Goal: Transaction & Acquisition: Download file/media

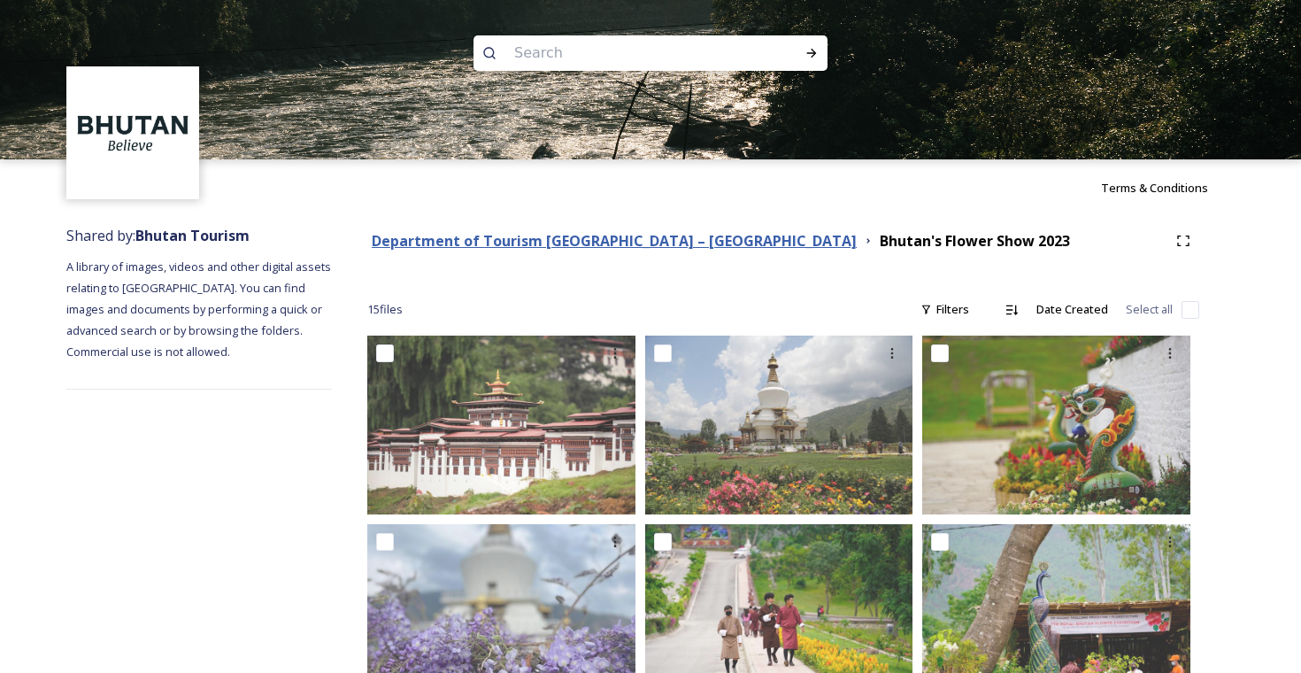
click at [529, 250] on strong "Department of Tourism [GEOGRAPHIC_DATA] – [GEOGRAPHIC_DATA]" at bounding box center [614, 240] width 485 height 19
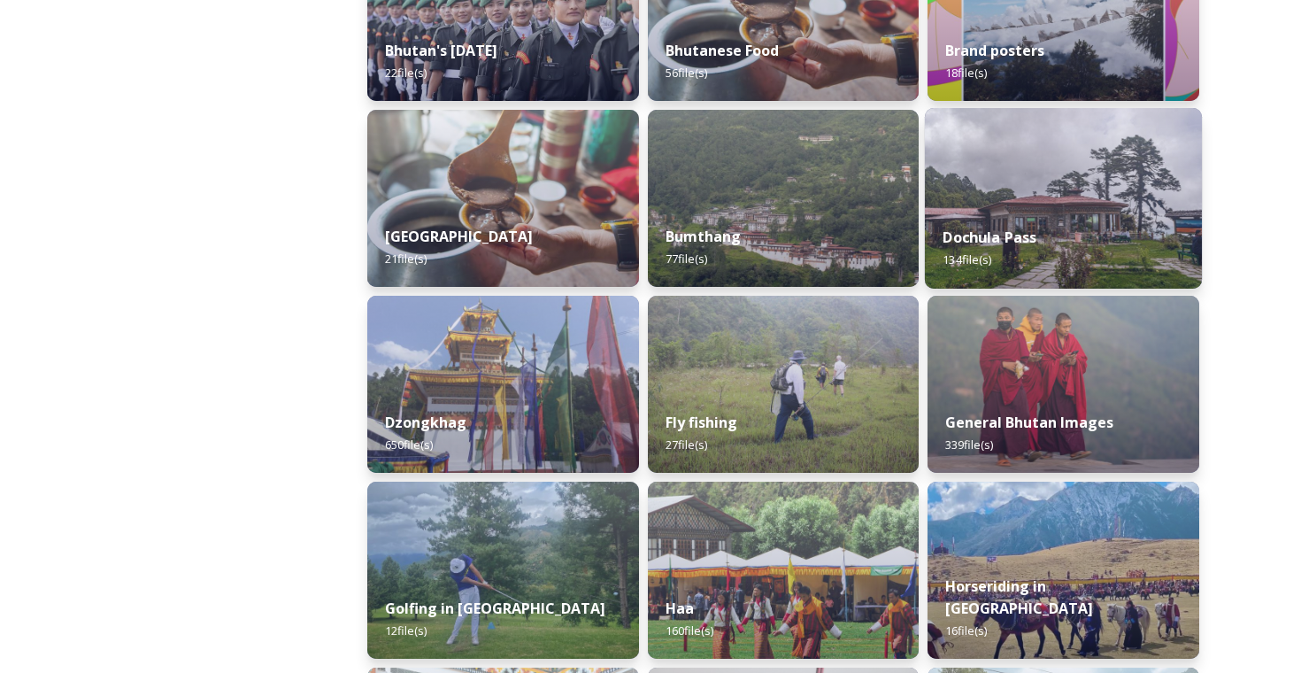
scroll to position [542, 0]
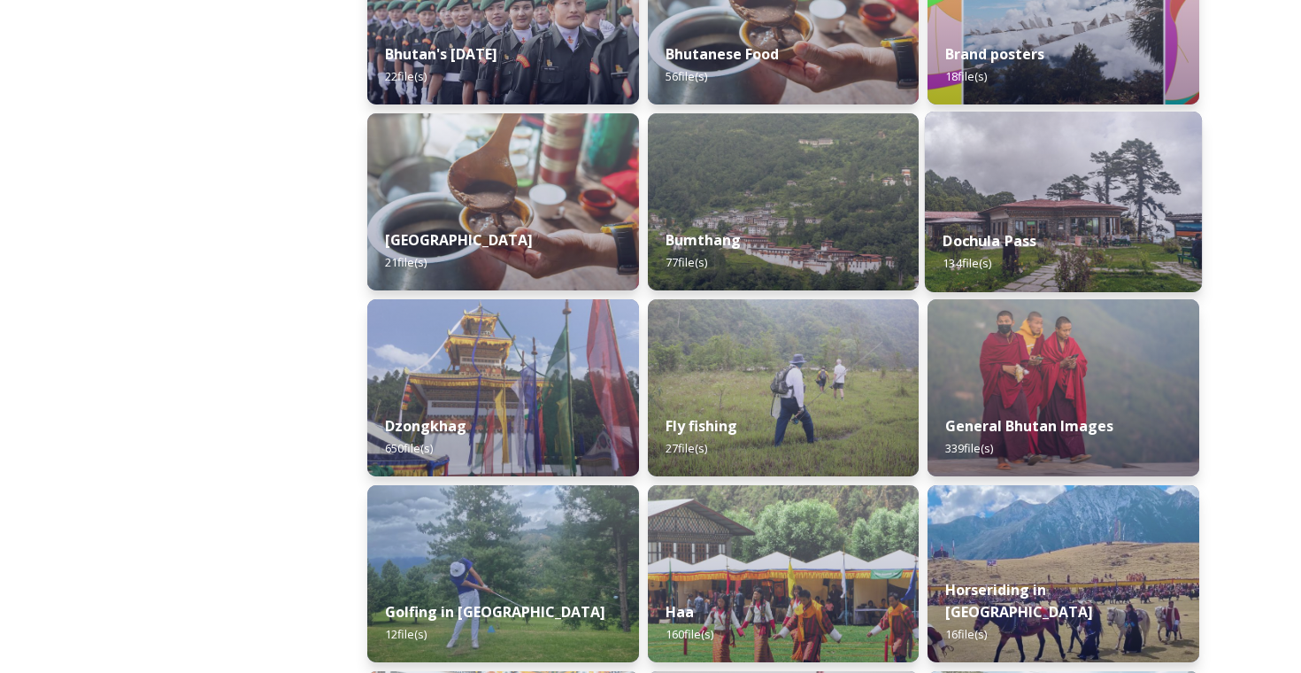
click at [1047, 240] on div "Dochula Pass 134 file(s)" at bounding box center [1063, 252] width 277 height 81
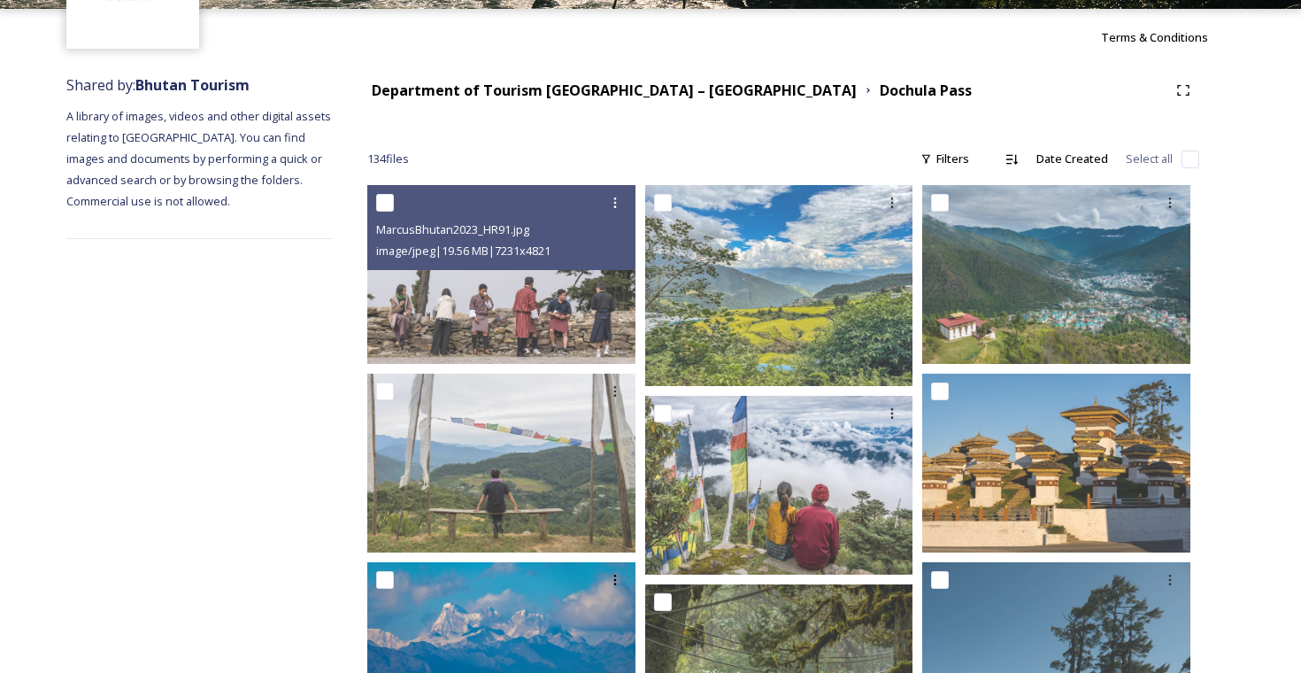
scroll to position [130, 0]
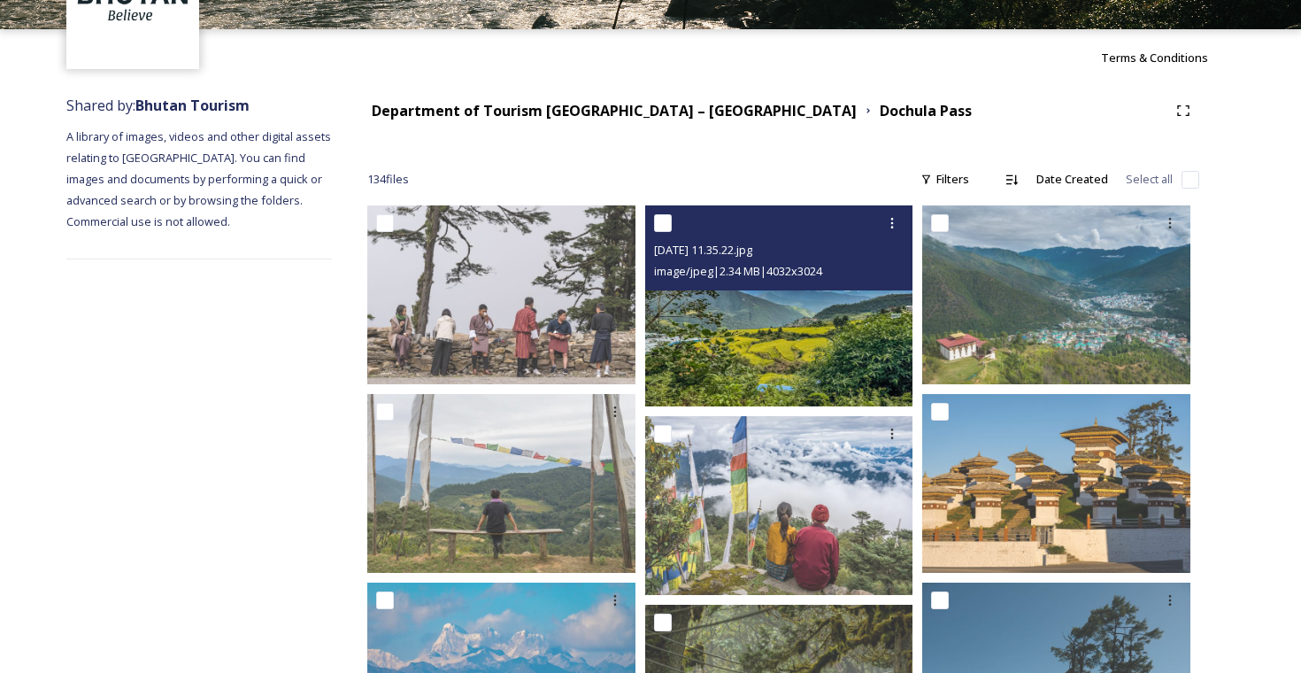
click at [660, 221] on input "checkbox" at bounding box center [663, 223] width 18 height 18
checkbox input "true"
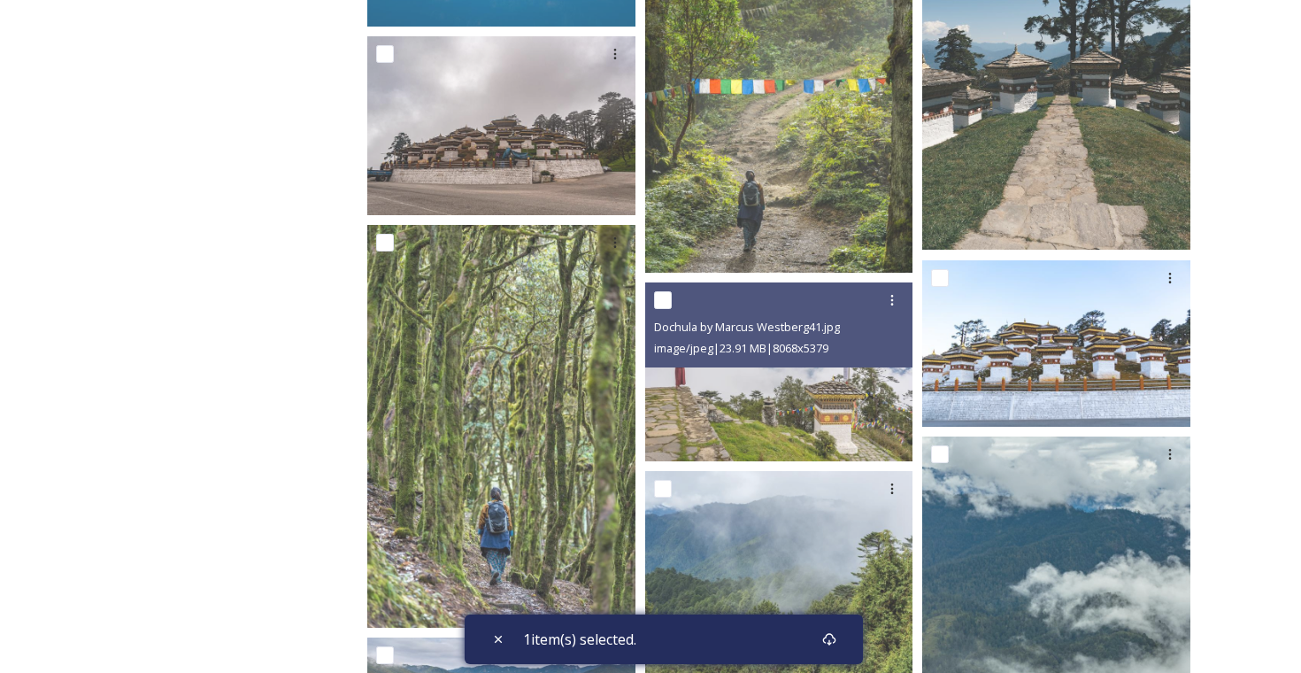
scroll to position [877, 0]
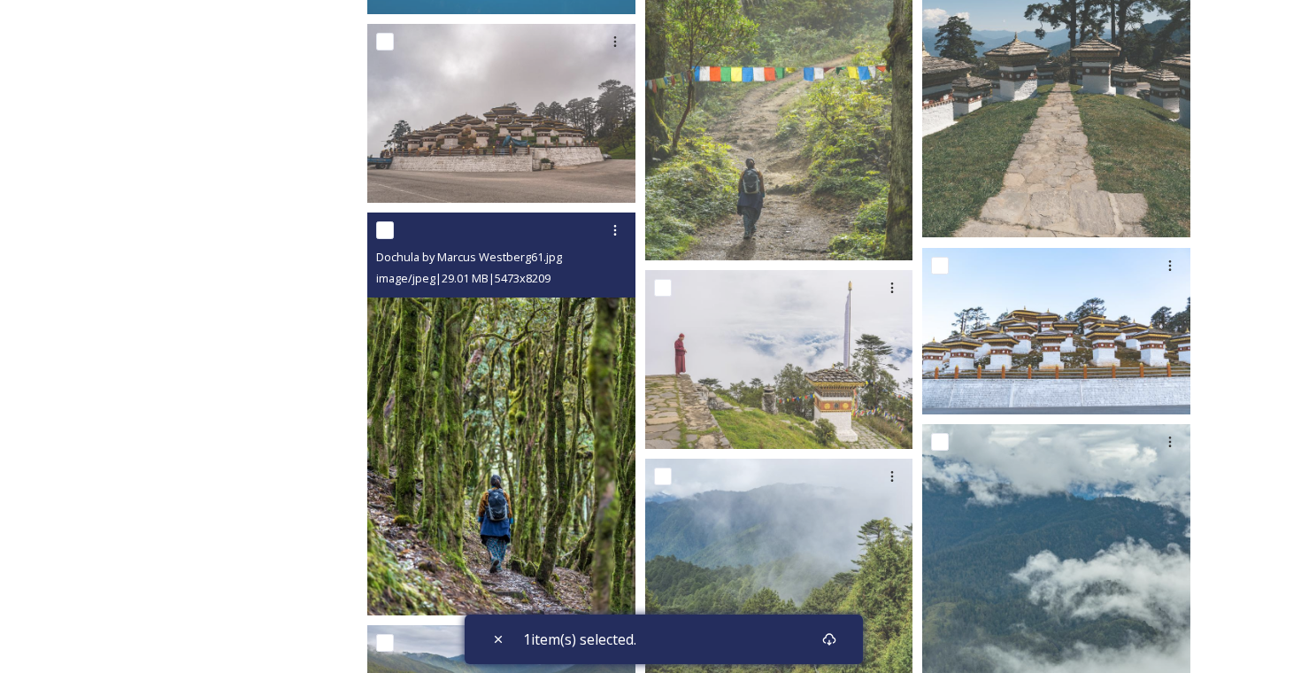
click at [383, 232] on input "checkbox" at bounding box center [385, 230] width 18 height 18
checkbox input "true"
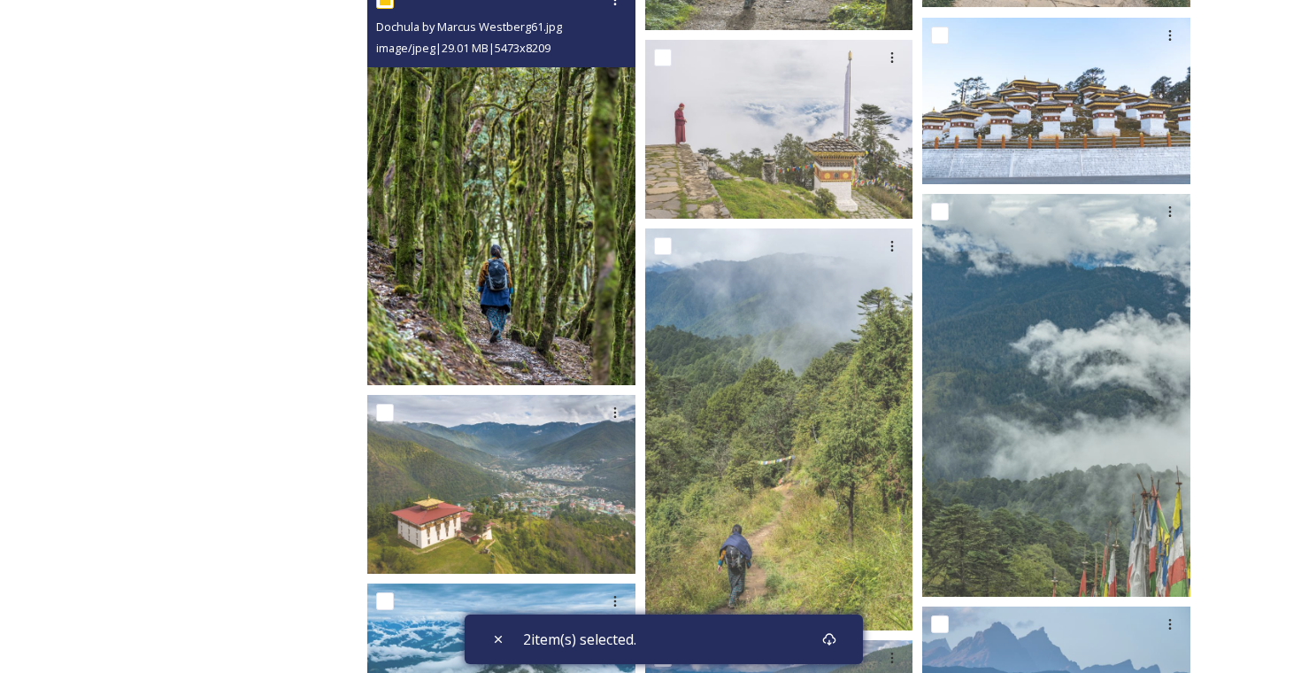
scroll to position [1113, 0]
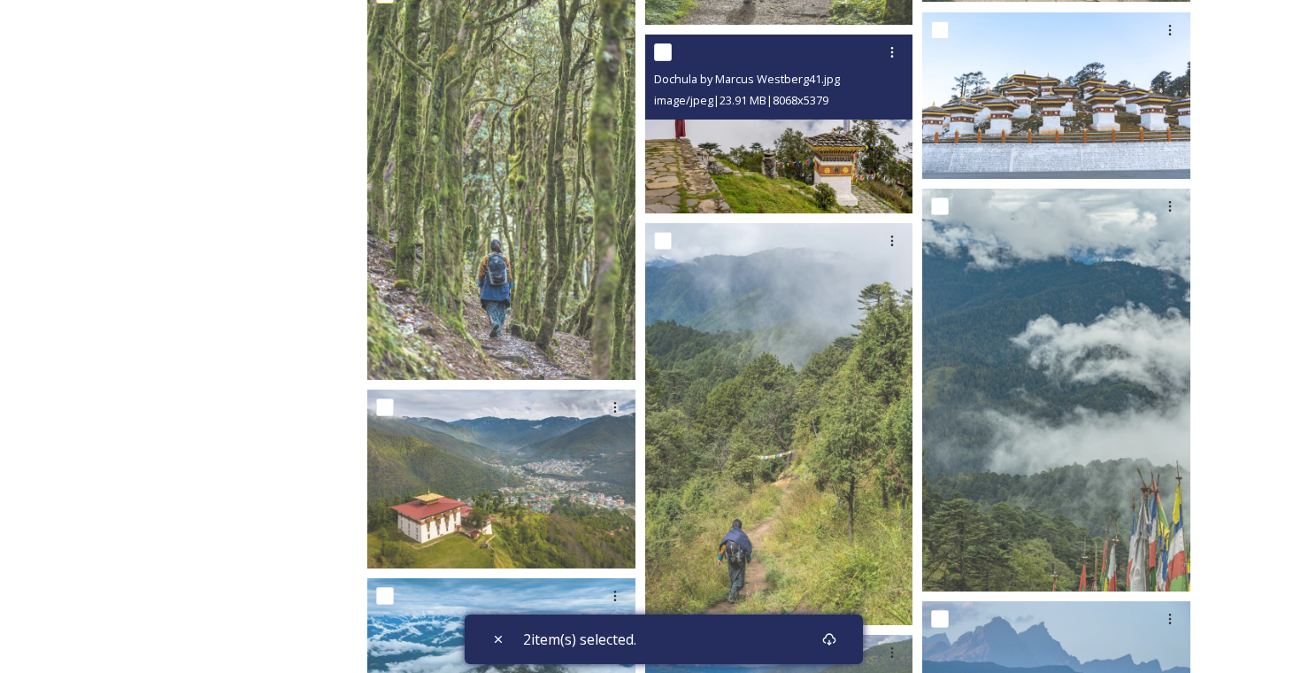
click at [668, 58] on input "checkbox" at bounding box center [663, 52] width 18 height 18
checkbox input "true"
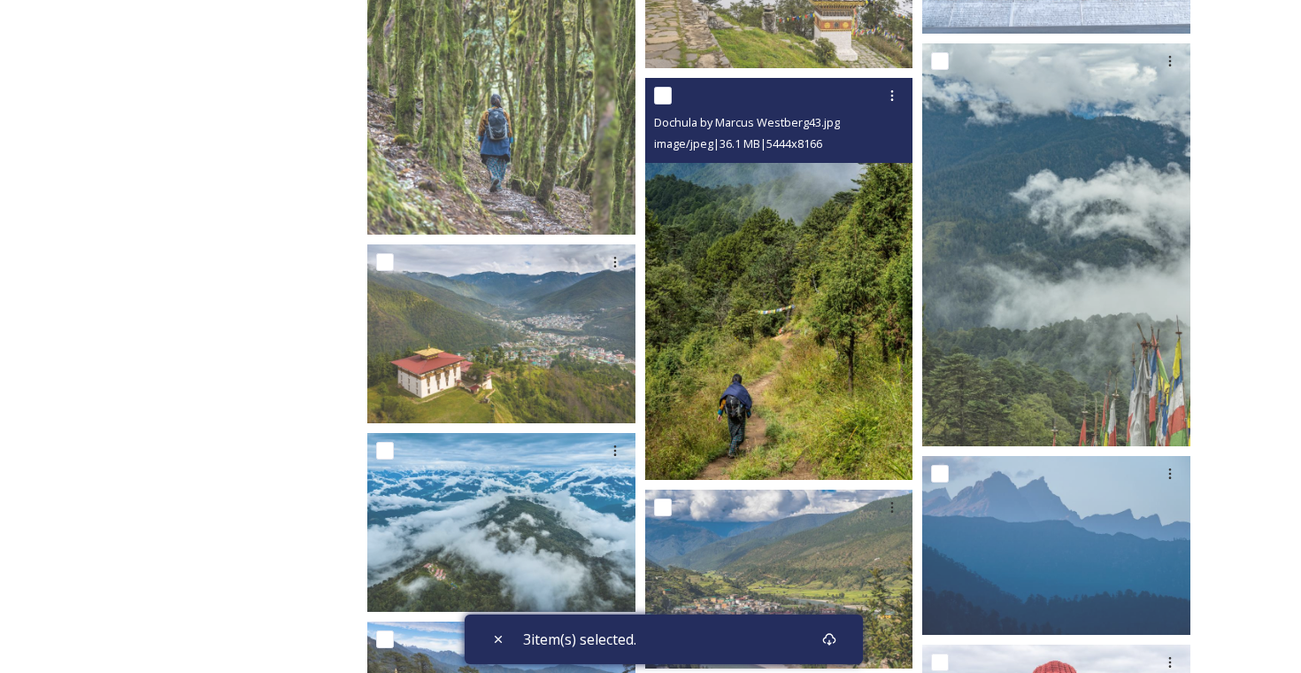
scroll to position [1262, 0]
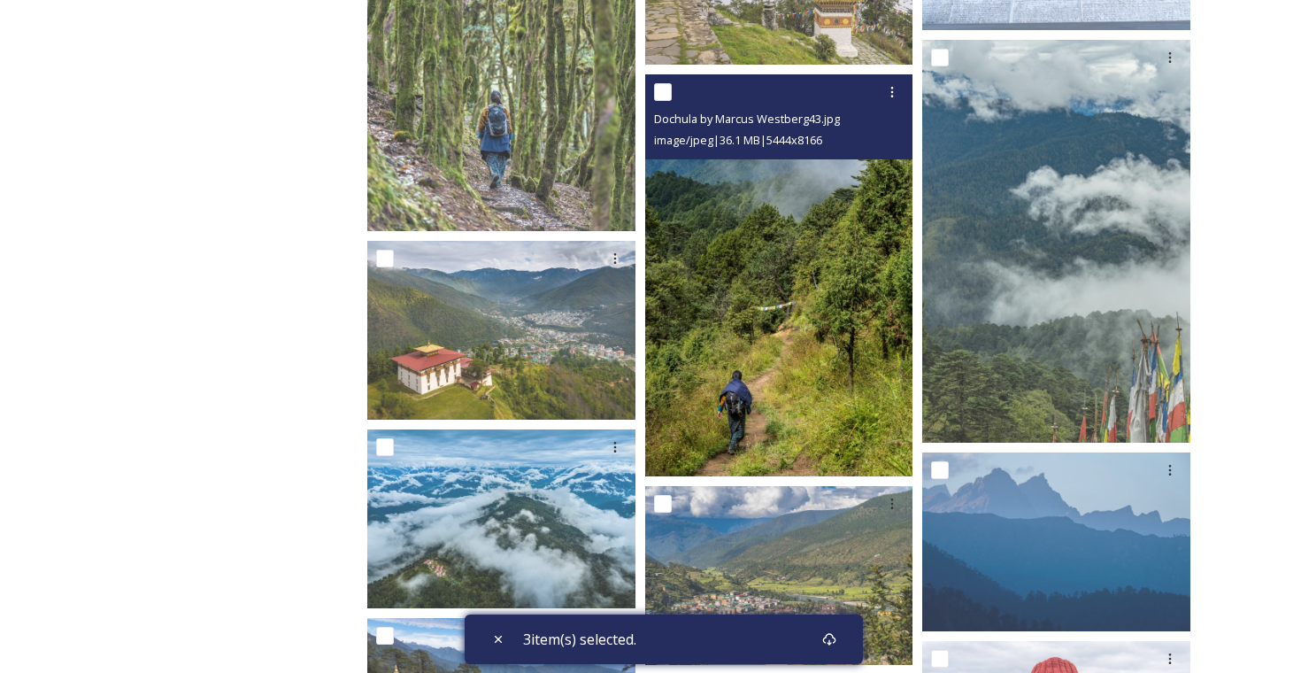
click at [665, 92] on input "checkbox" at bounding box center [663, 92] width 18 height 18
checkbox input "true"
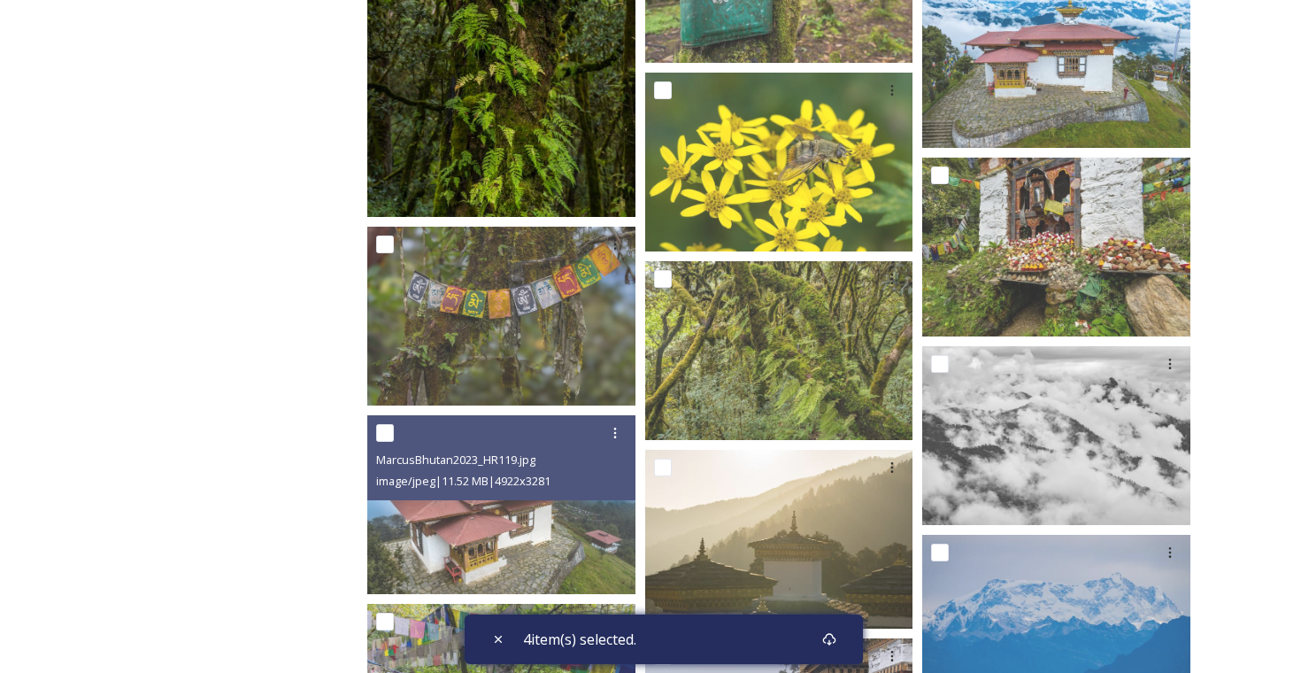
scroll to position [3441, 0]
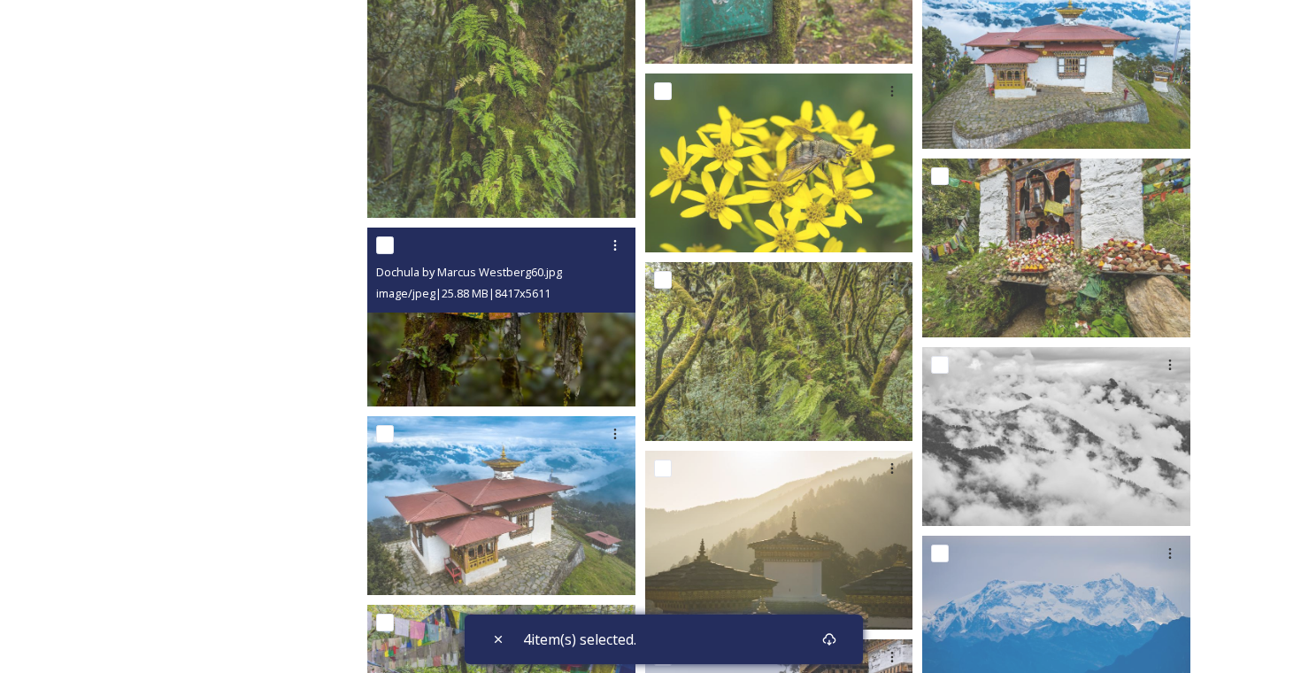
click at [387, 245] on input "checkbox" at bounding box center [385, 245] width 18 height 18
checkbox input "true"
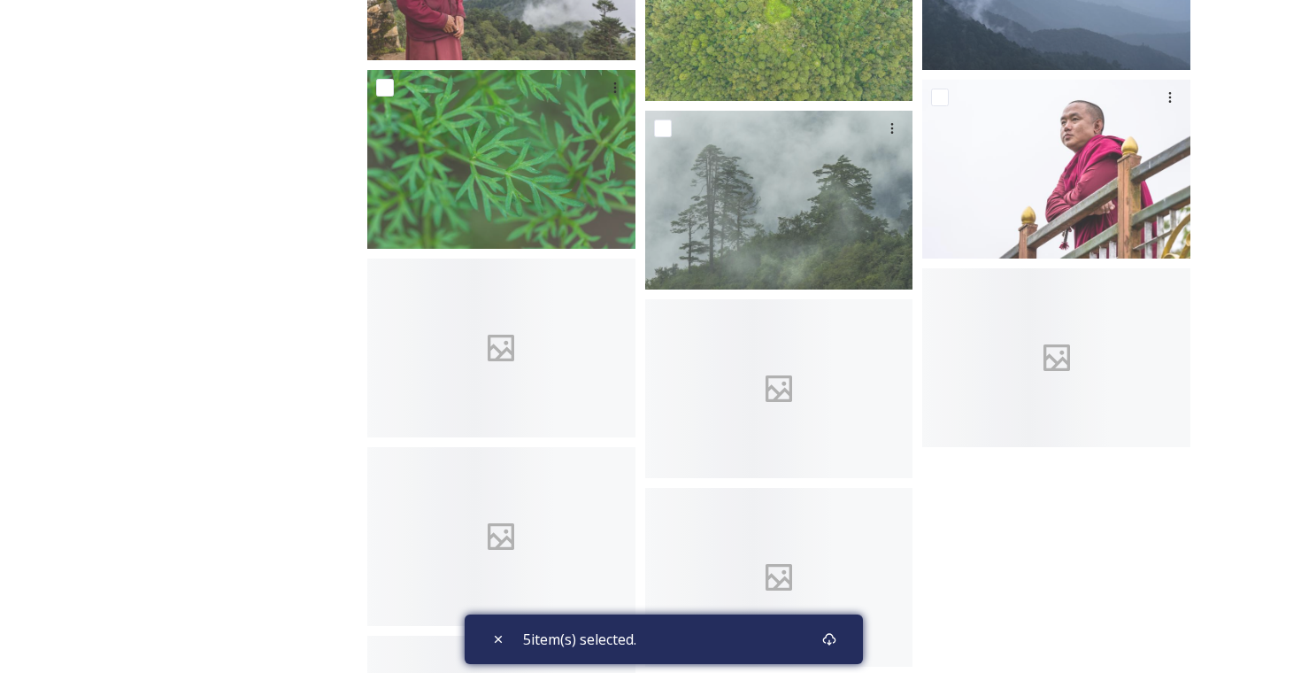
scroll to position [9452, 0]
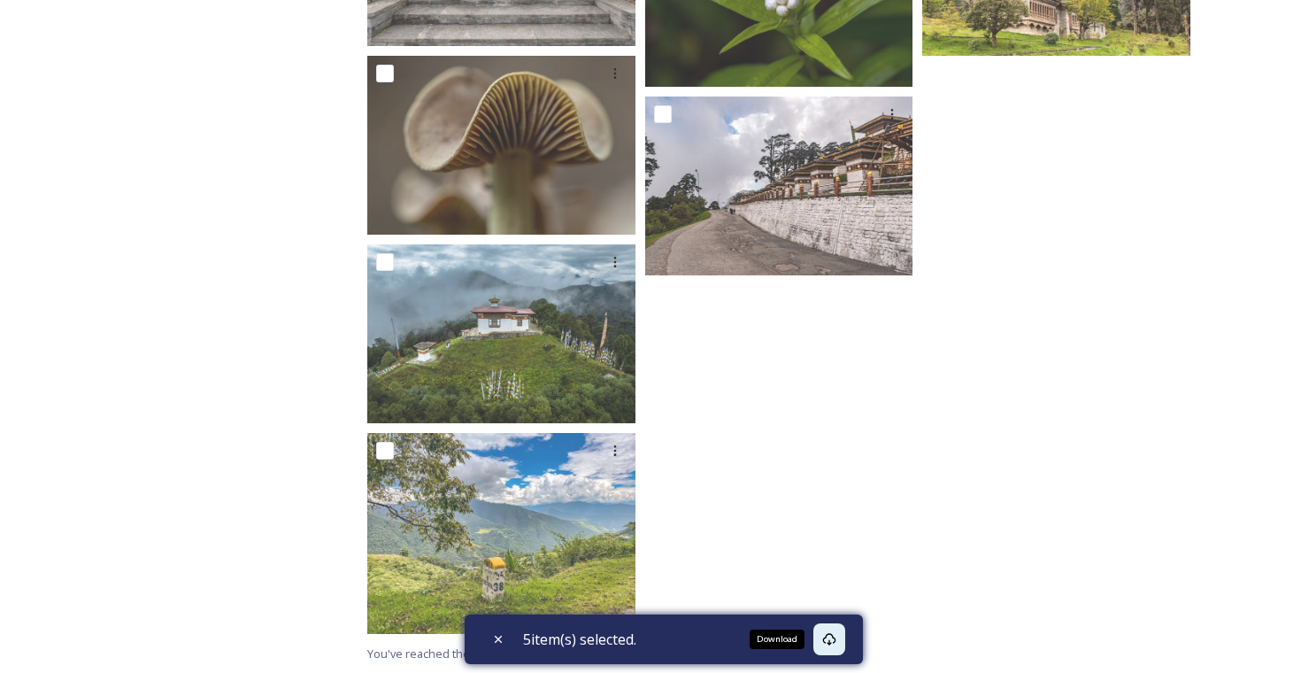
click at [843, 643] on div "Download" at bounding box center [830, 639] width 32 height 32
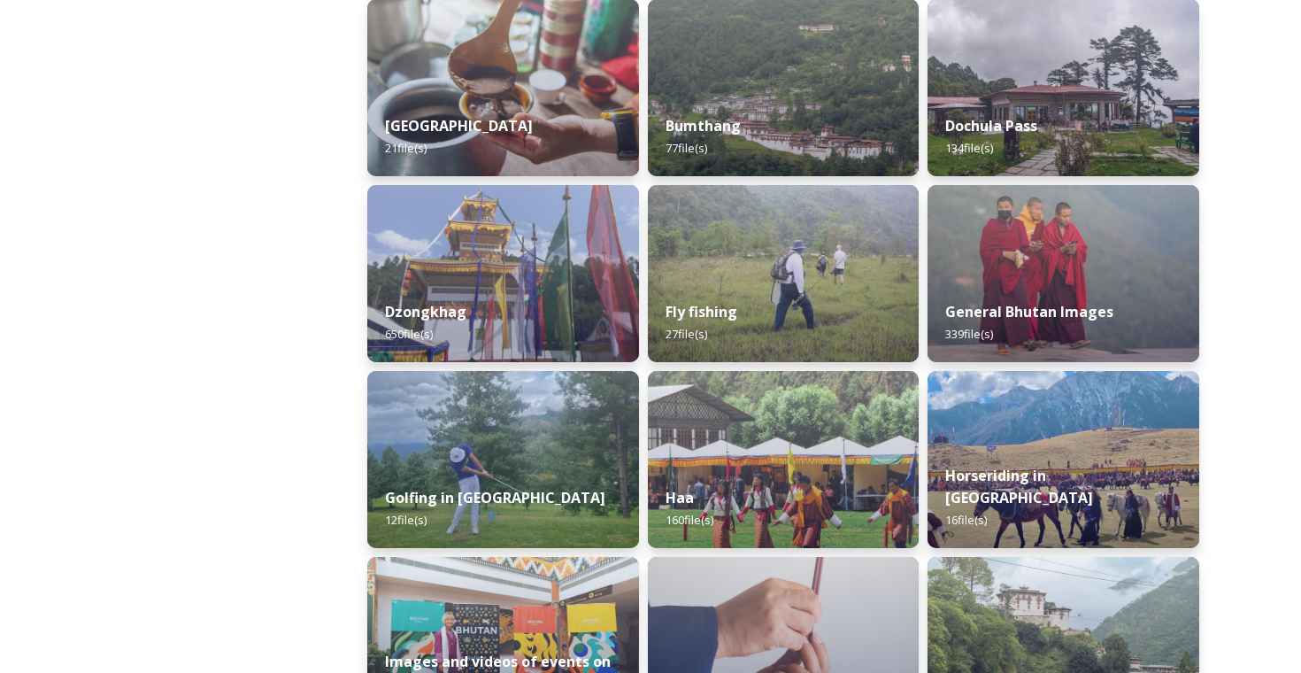
scroll to position [684, 0]
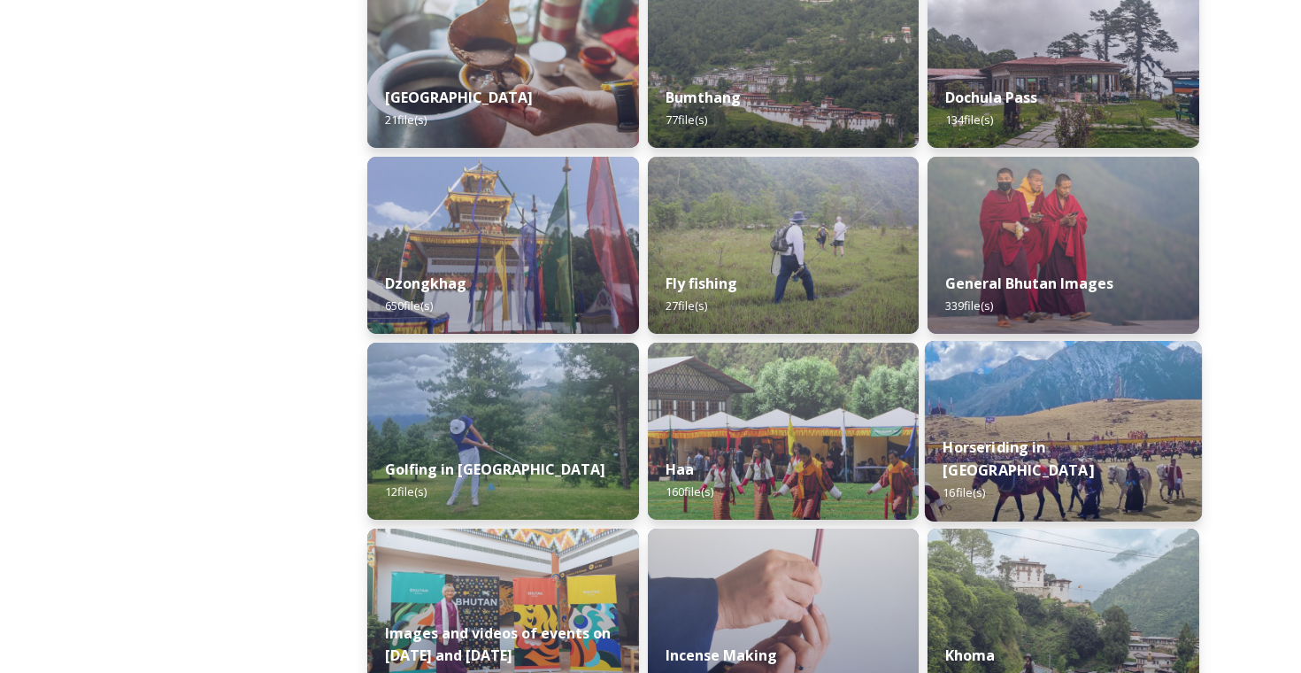
click at [1058, 441] on img at bounding box center [1063, 431] width 277 height 181
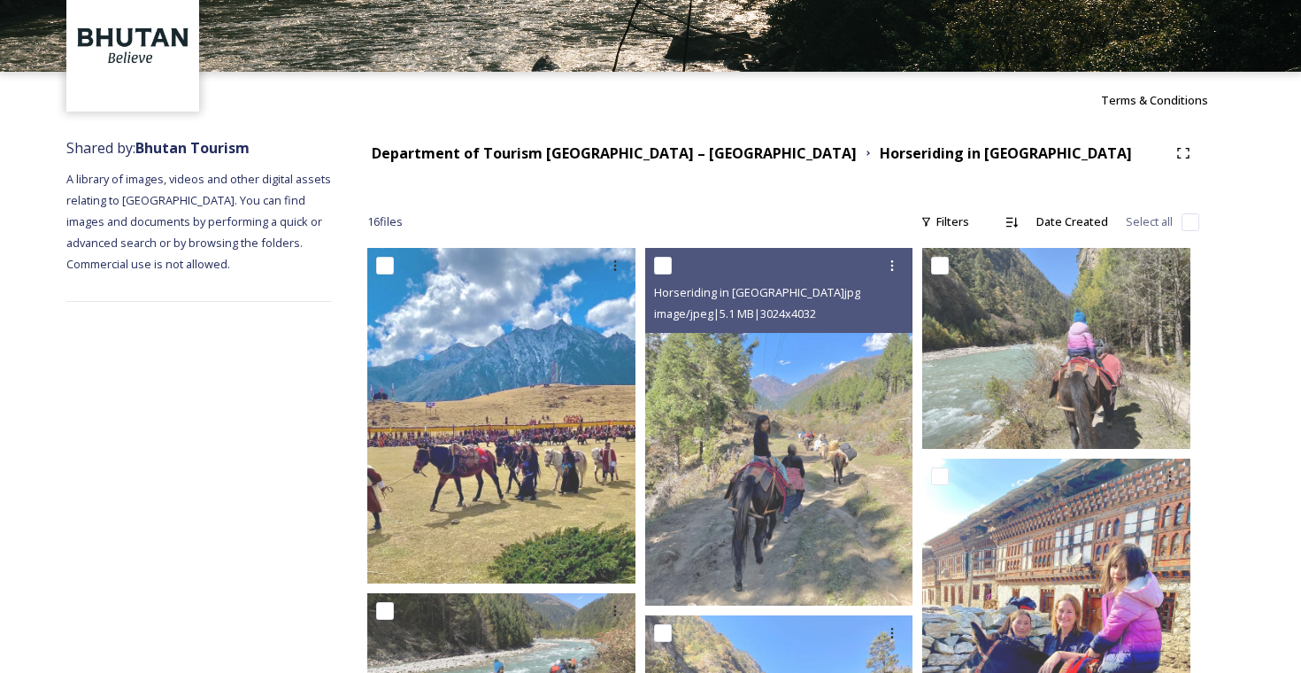
scroll to position [91, 0]
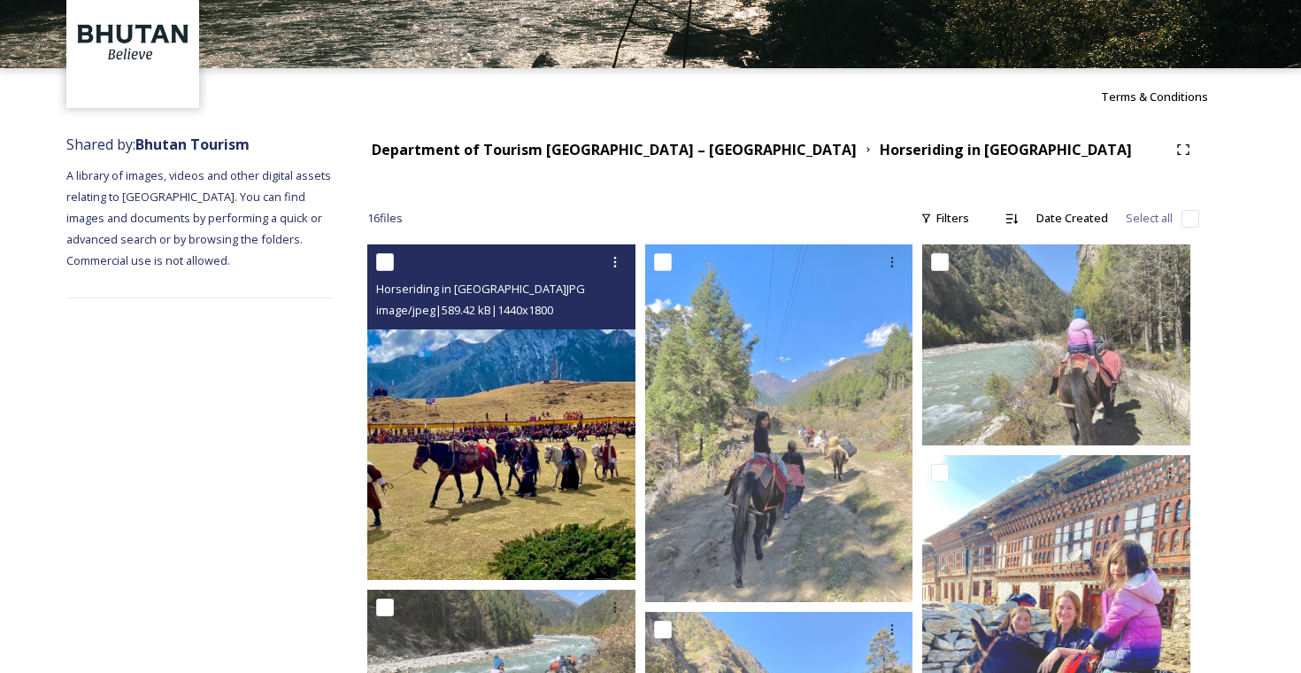
click at [480, 460] on img at bounding box center [501, 412] width 268 height 336
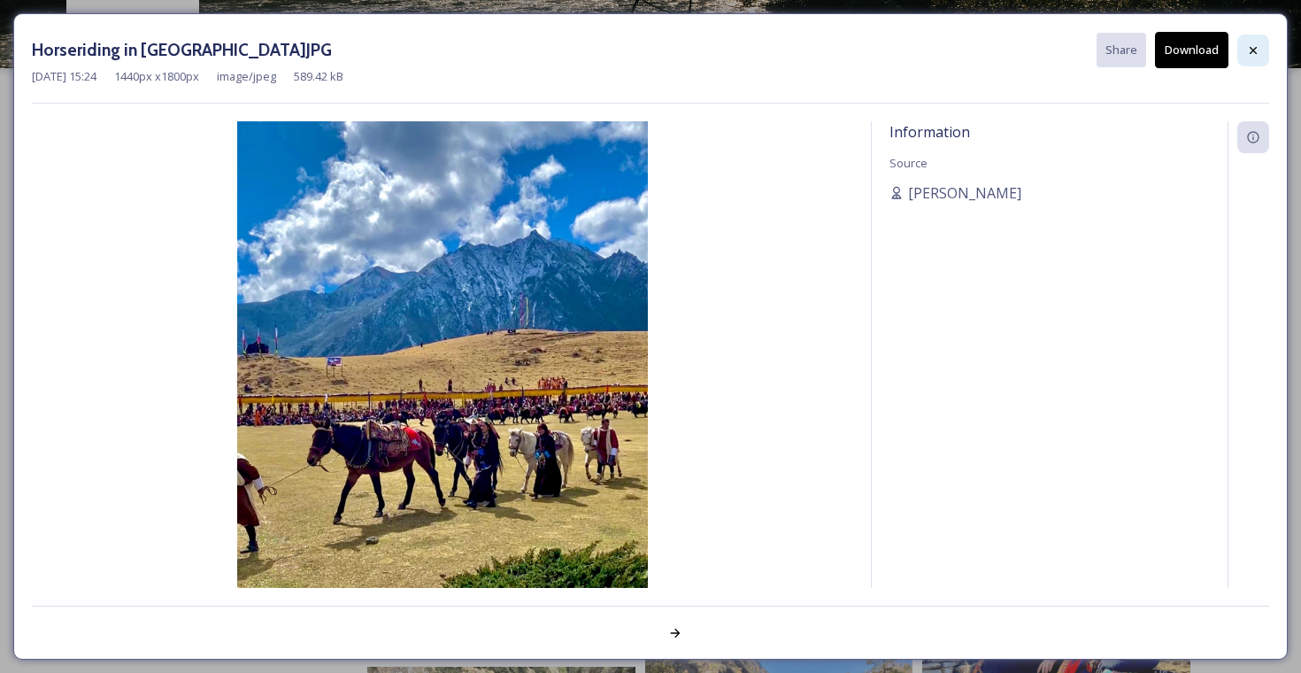
click at [1252, 50] on icon at bounding box center [1253, 49] width 7 height 7
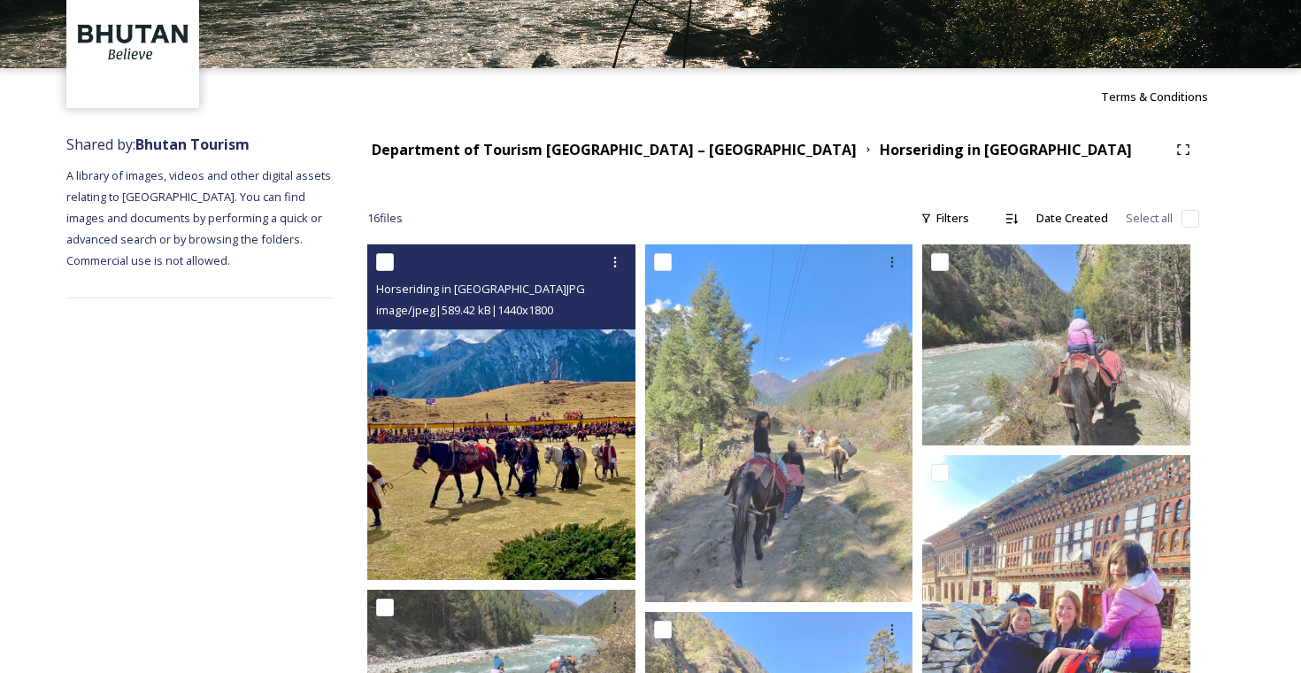
click at [389, 252] on div at bounding box center [503, 262] width 255 height 32
click at [383, 264] on input "checkbox" at bounding box center [385, 262] width 18 height 18
checkbox input "true"
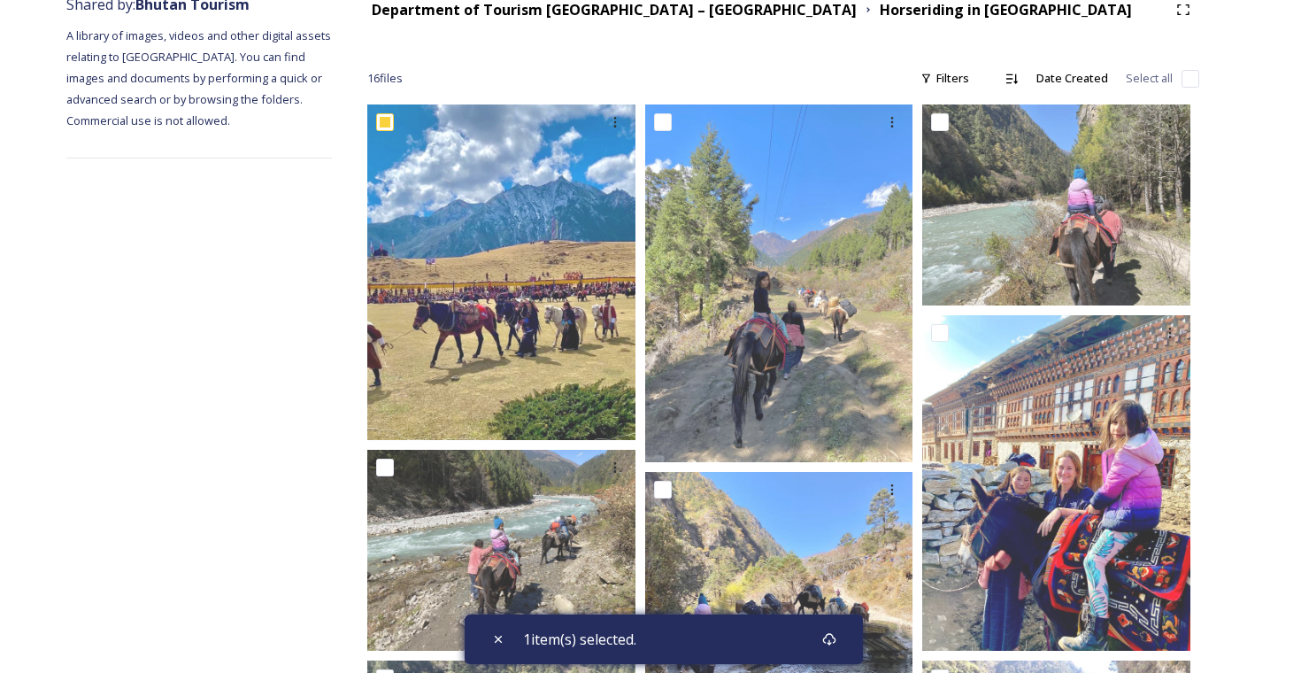
scroll to position [0, 0]
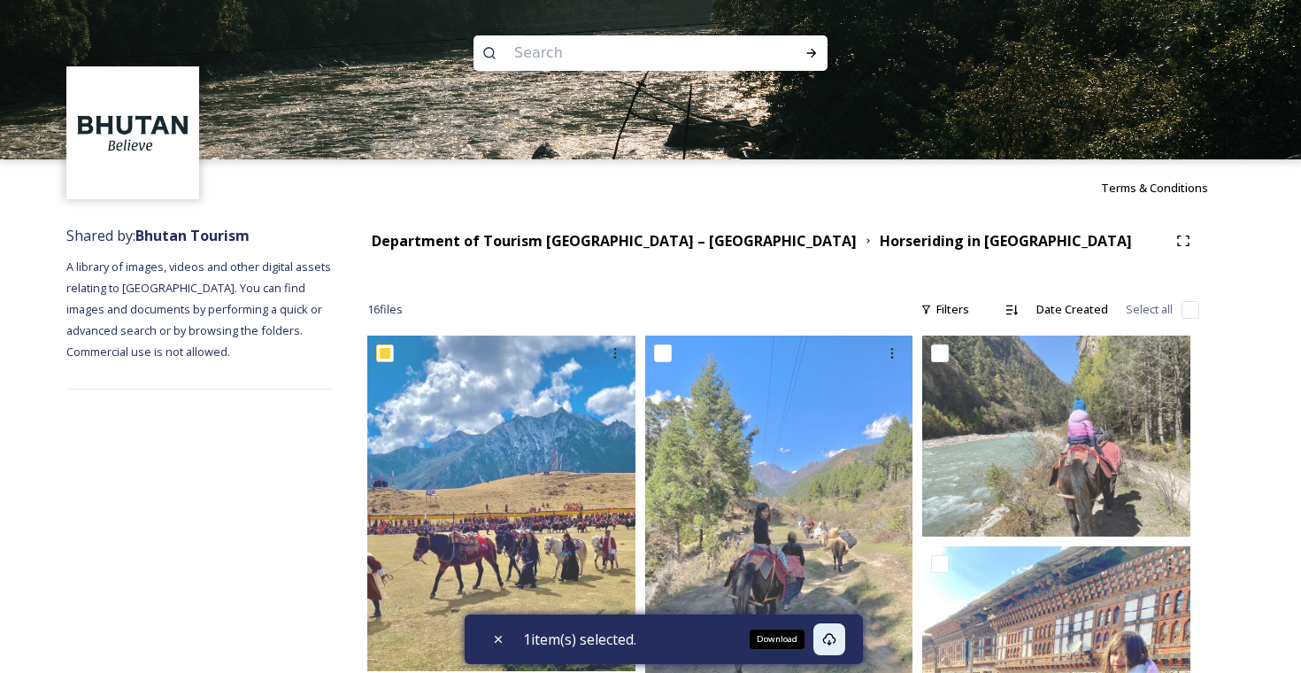
click at [829, 636] on icon at bounding box center [829, 639] width 14 height 14
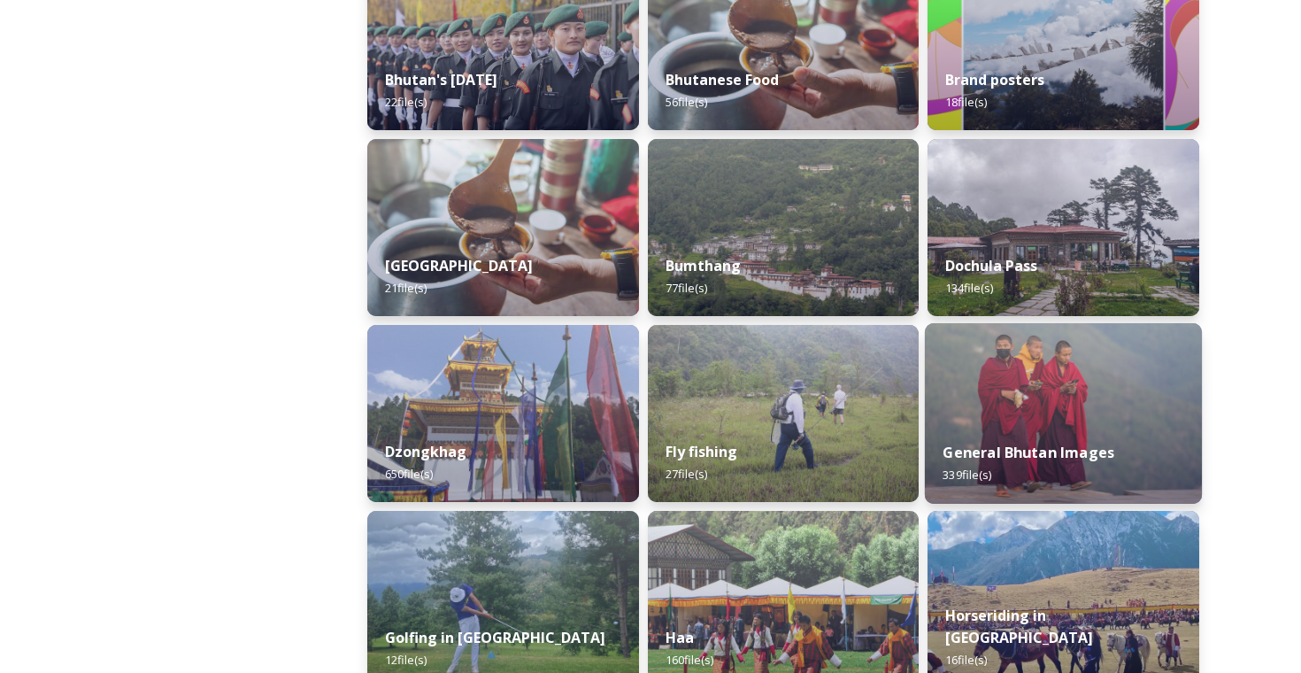
scroll to position [534, 0]
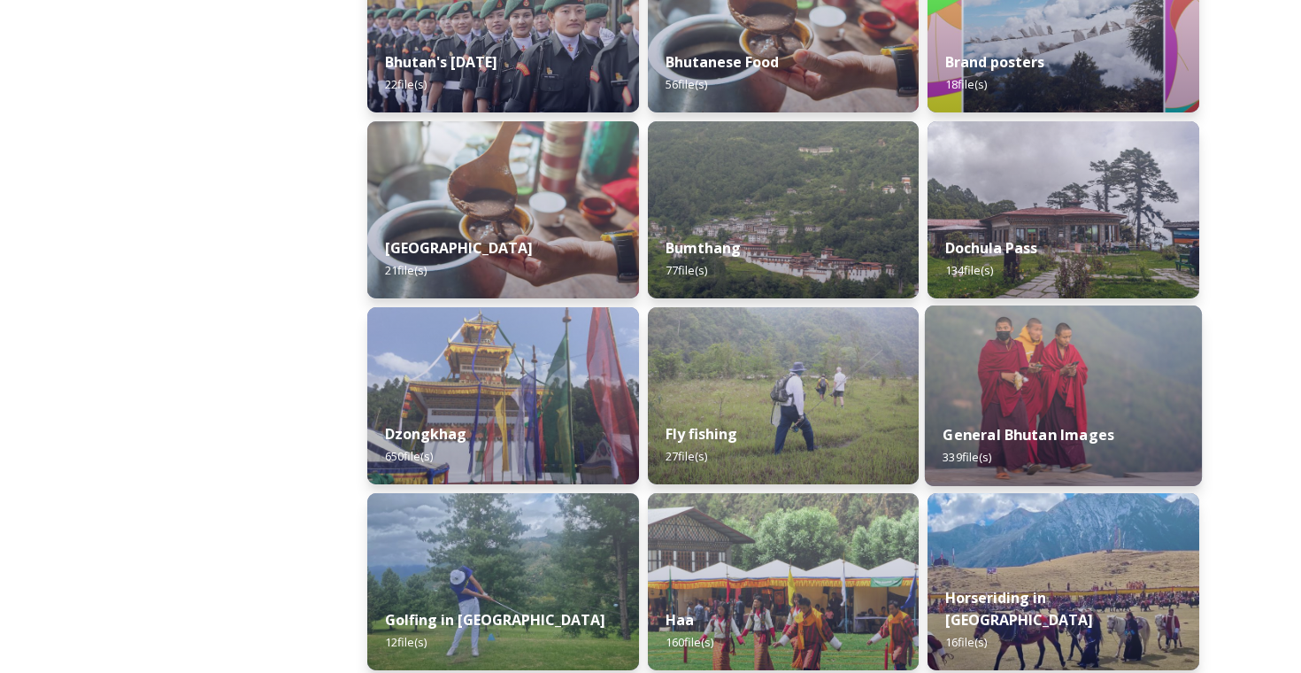
click at [1056, 398] on img at bounding box center [1063, 395] width 277 height 181
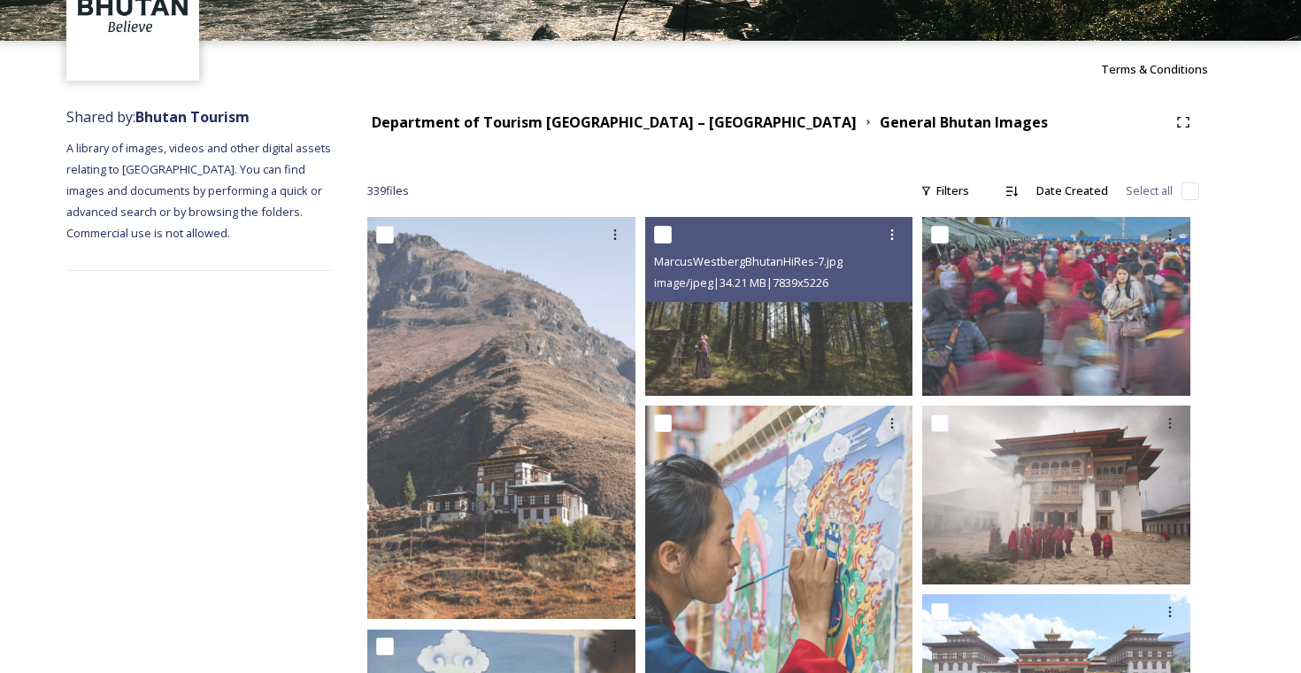
scroll to position [160, 0]
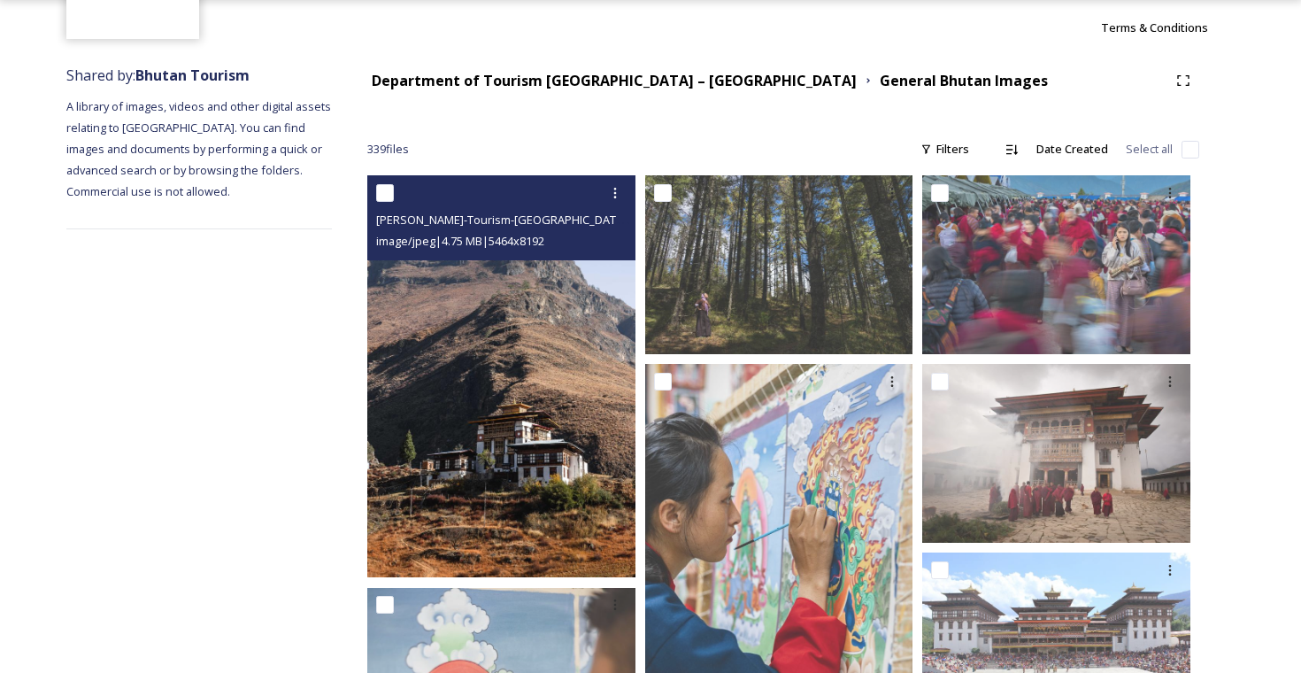
click at [388, 189] on input "checkbox" at bounding box center [385, 193] width 18 height 18
checkbox input "true"
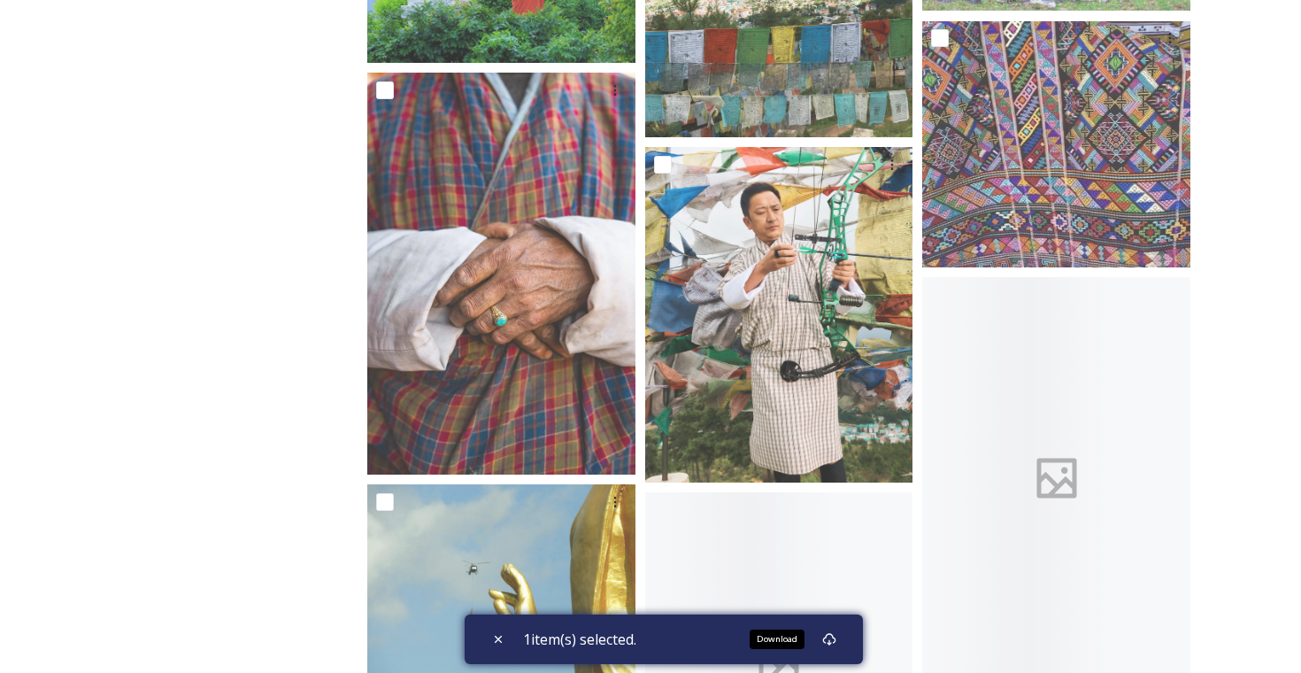
scroll to position [19246, 0]
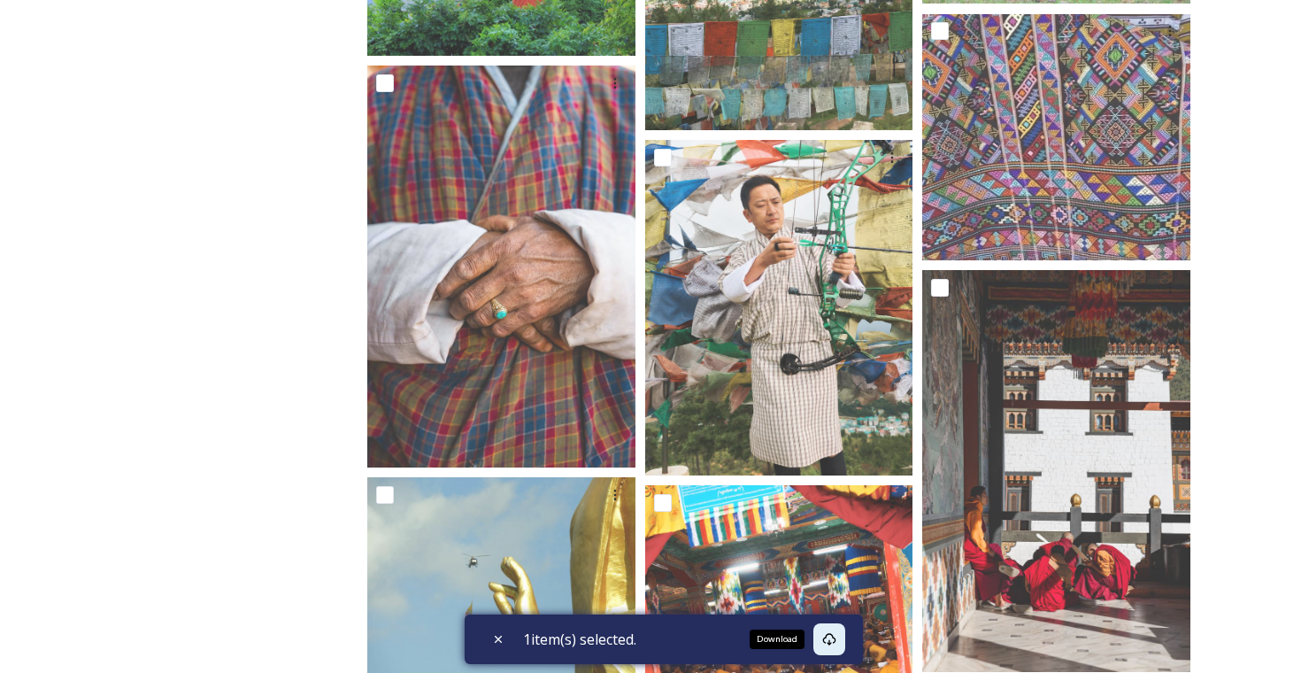
click at [837, 644] on icon at bounding box center [829, 639] width 14 height 14
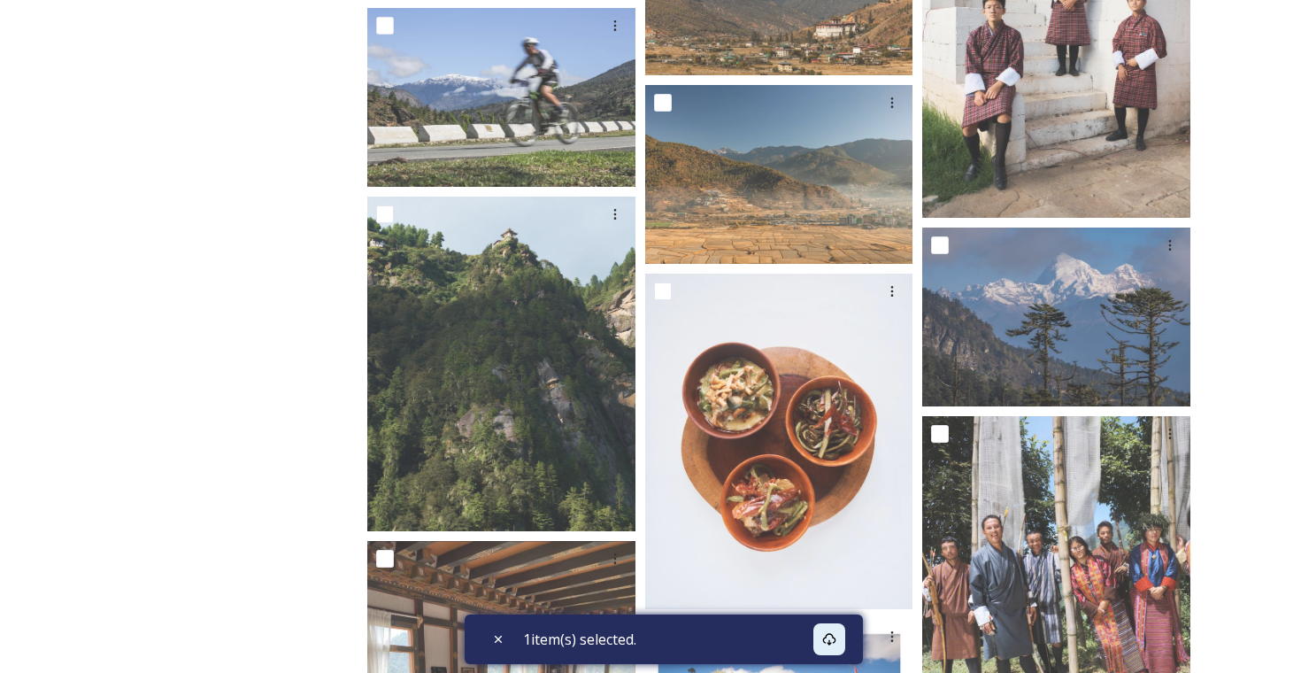
scroll to position [17729, 0]
